Goal: Transaction & Acquisition: Obtain resource

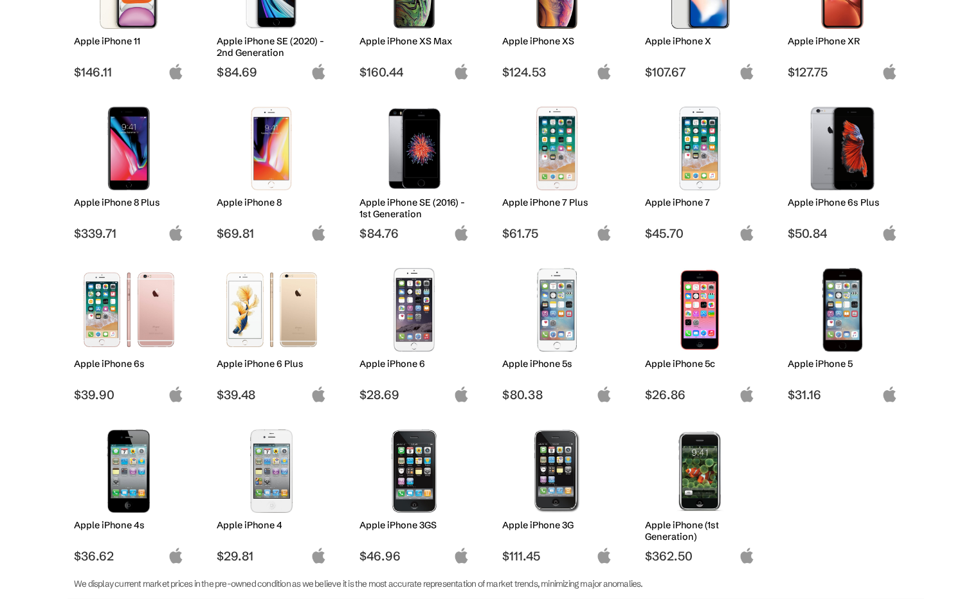
scroll to position [912, 0]
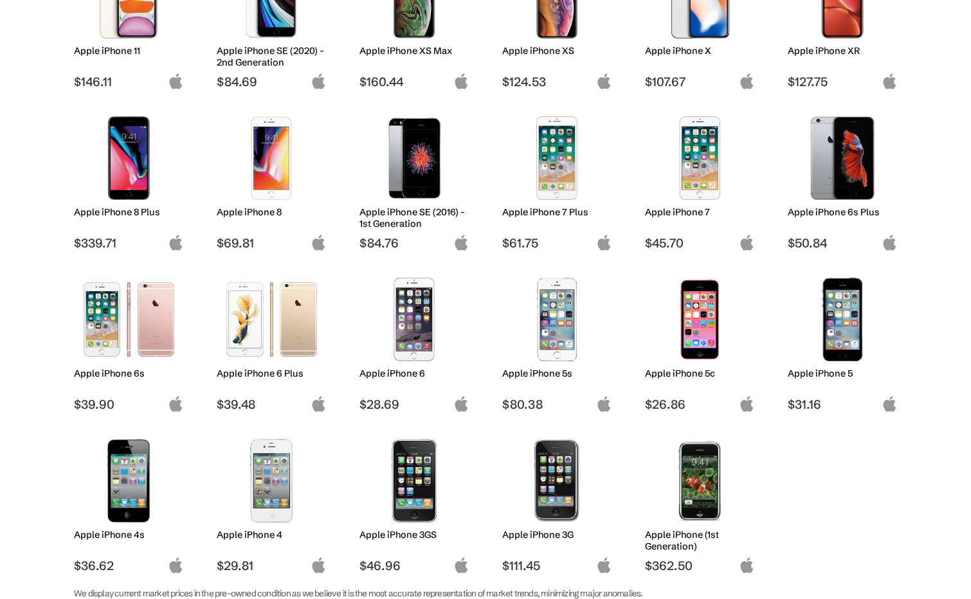
click at [374, 371] on h2 "Apple iPhone 6" at bounding box center [414, 374] width 110 height 12
click at [413, 316] on img at bounding box center [414, 320] width 91 height 84
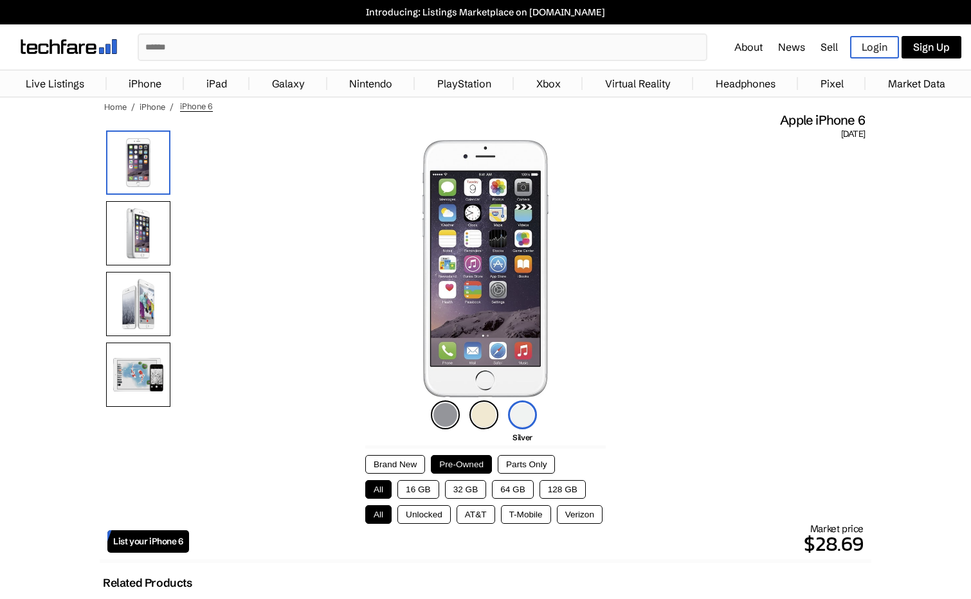
click at [422, 511] on button "Unlocked" at bounding box center [423, 514] width 53 height 19
click at [481, 510] on button "AT&T" at bounding box center [476, 514] width 39 height 19
click at [525, 511] on button "T-Mobile" at bounding box center [526, 514] width 50 height 19
click at [572, 511] on button "Verizon" at bounding box center [580, 514] width 46 height 19
click at [370, 511] on button "All" at bounding box center [378, 514] width 26 height 19
